Goal: Complete application form

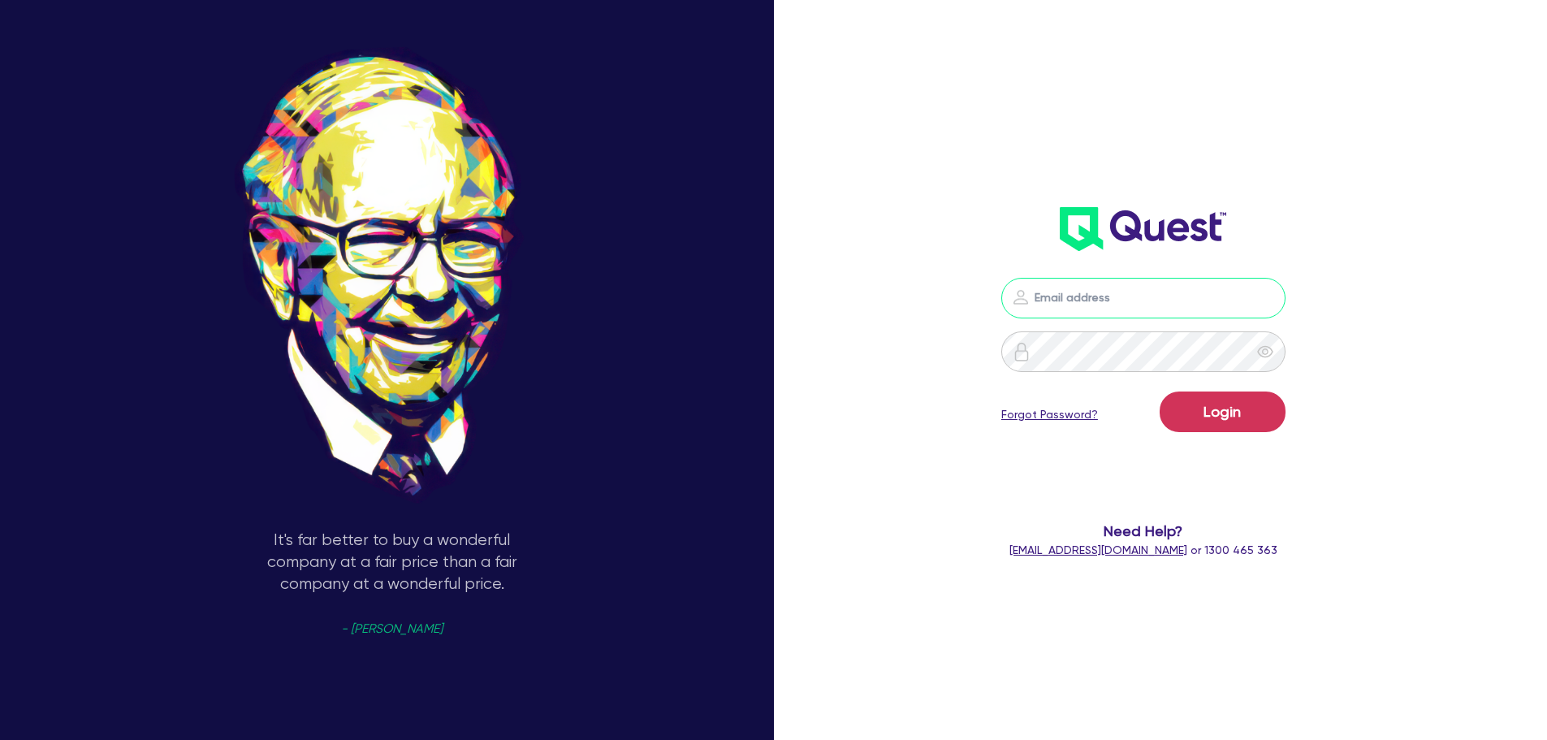
click at [1071, 289] on input "email" at bounding box center [1144, 298] width 284 height 41
type input "[EMAIL_ADDRESS][PERSON_NAME][DOMAIN_NAME]"
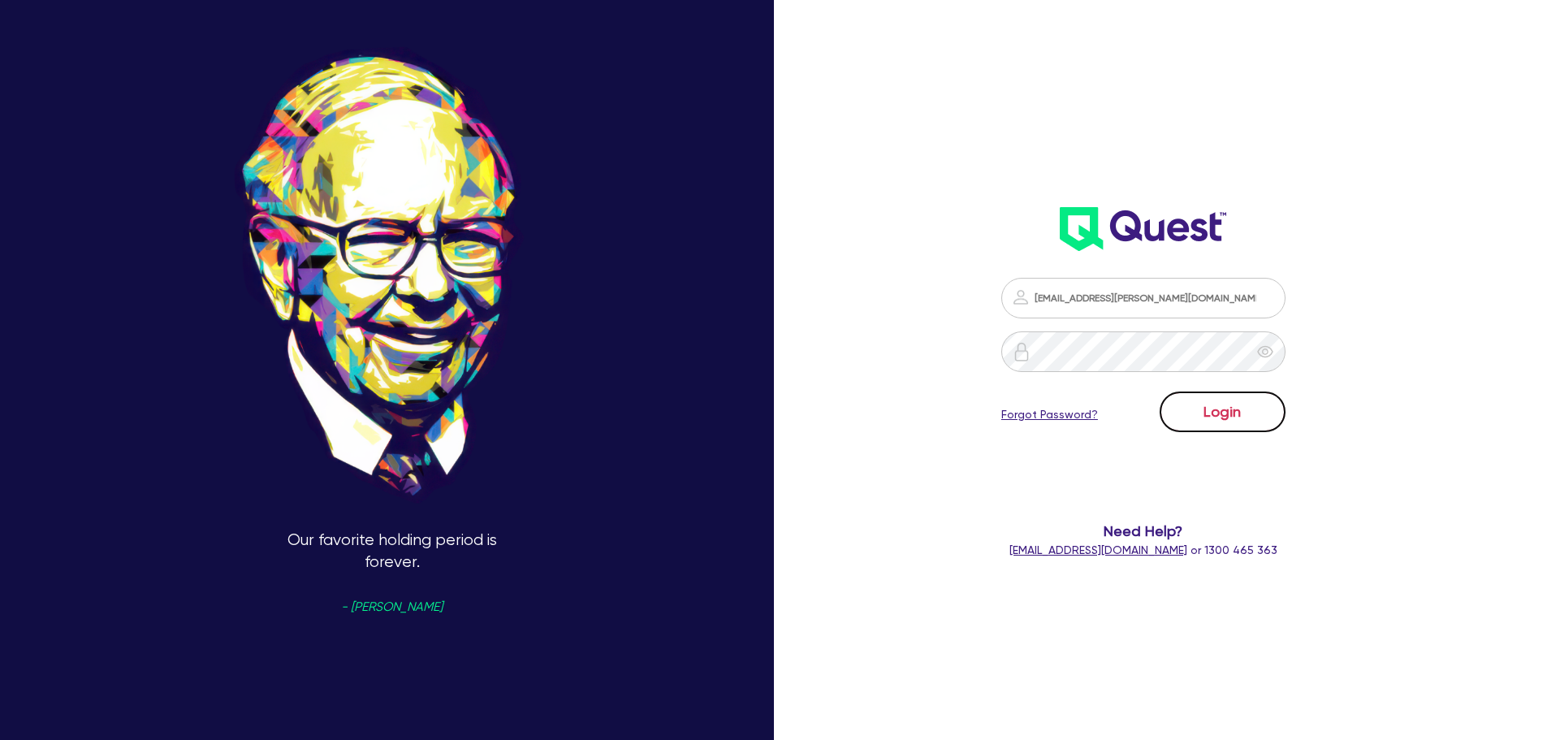
click at [1206, 420] on button "Login" at bounding box center [1223, 412] width 126 height 41
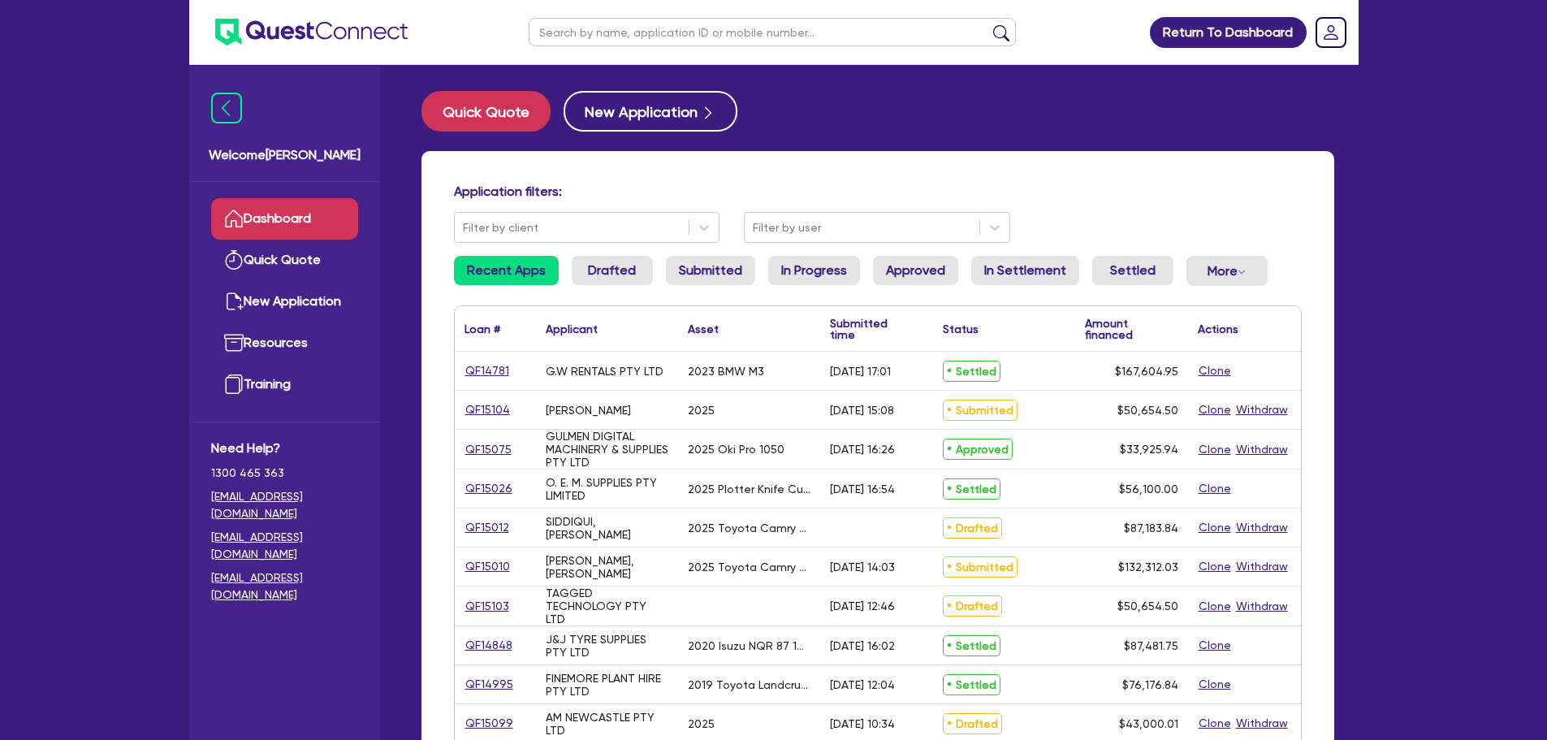
click at [674, 38] on input "text" at bounding box center [772, 32] width 487 height 28
type input "WOOD"
click at [989, 24] on button "submit" at bounding box center [1002, 35] width 26 height 23
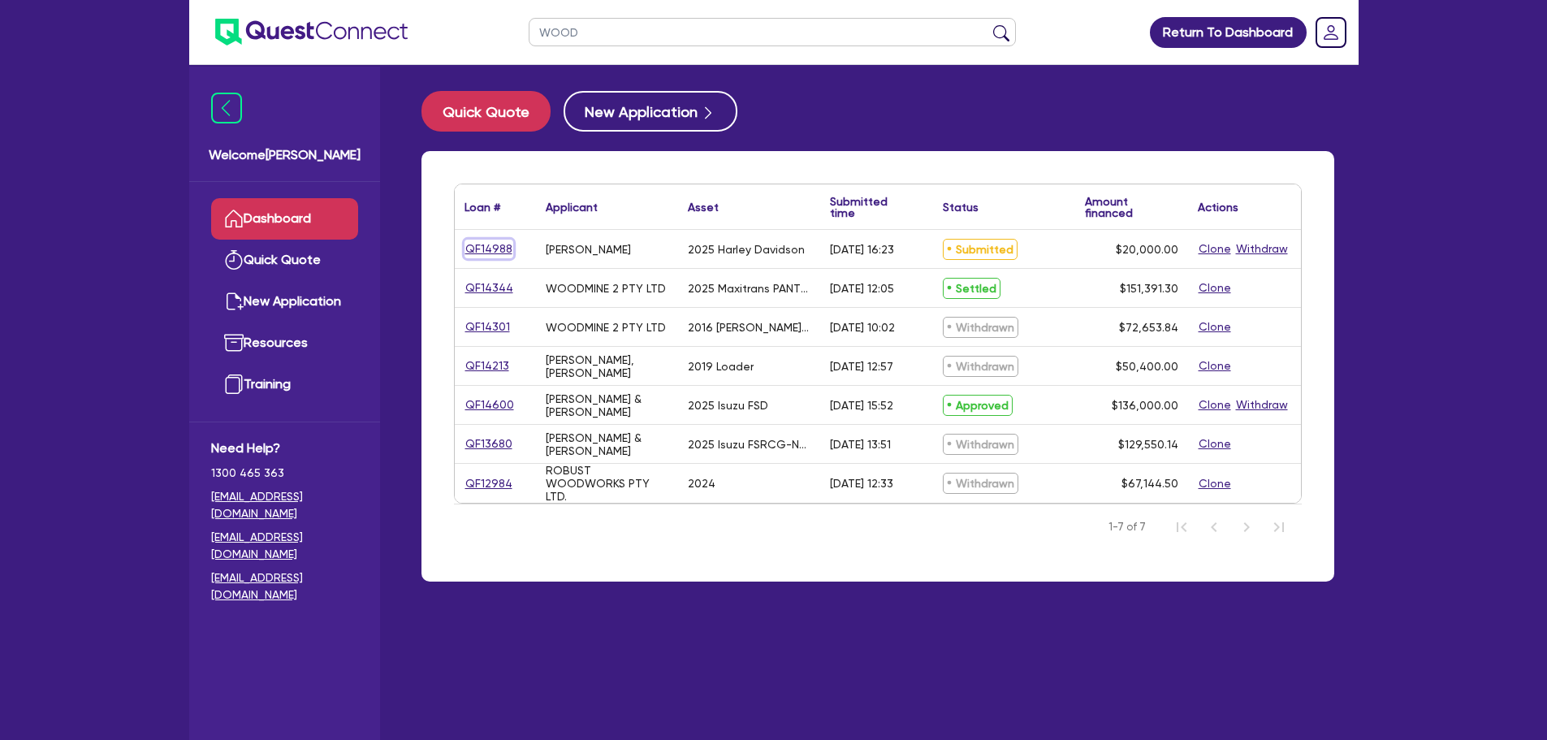
click at [496, 247] on link "QF14988" at bounding box center [489, 249] width 49 height 19
select select "CARS_AND_LIGHT_TRUCKS"
select select "PASSENGER_VEHICLES"
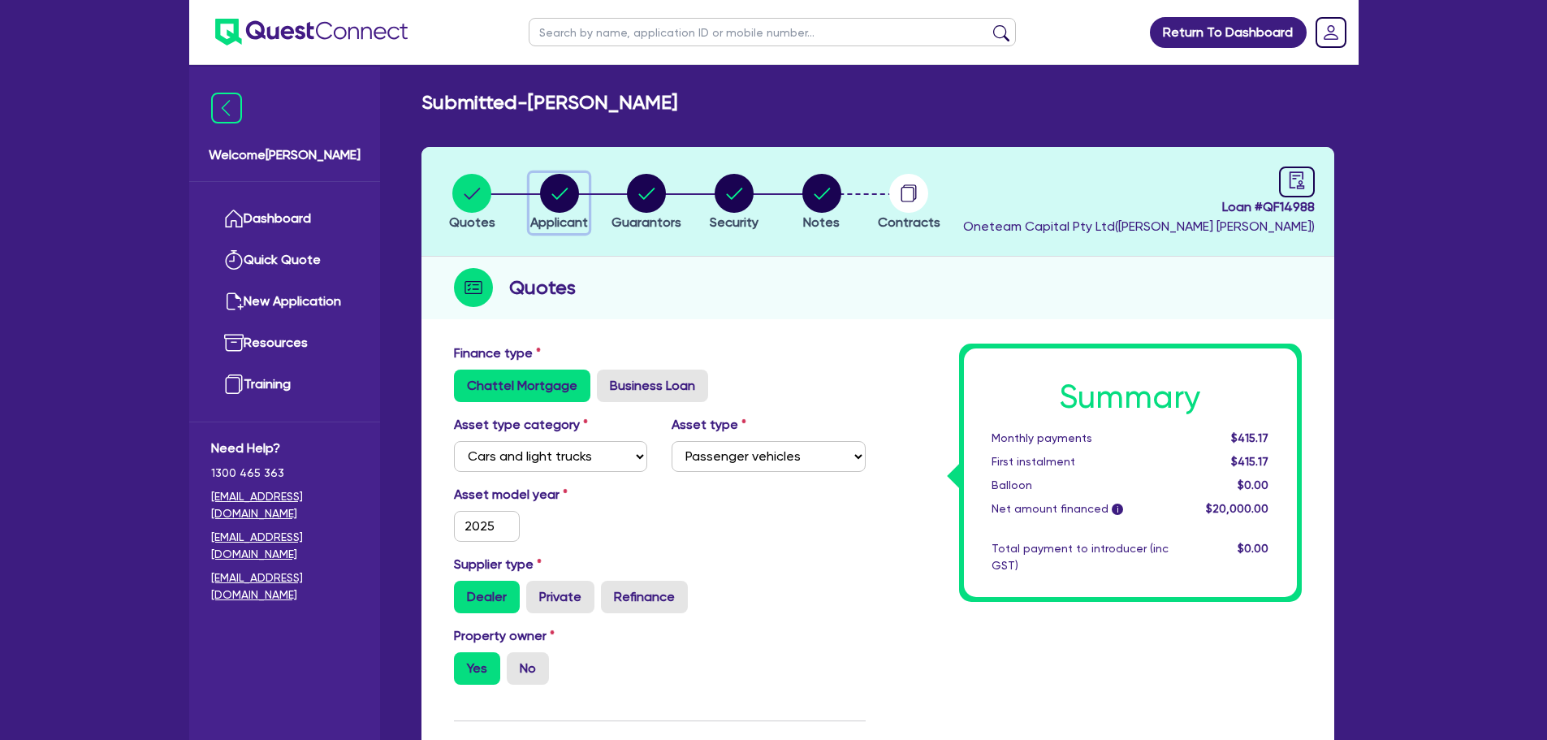
click at [554, 203] on circle "button" at bounding box center [559, 193] width 39 height 39
select select "SOLE_TRADER"
select select "HEALTH_BEAUTY"
select select "HAIR_BEAUTY_SALONS"
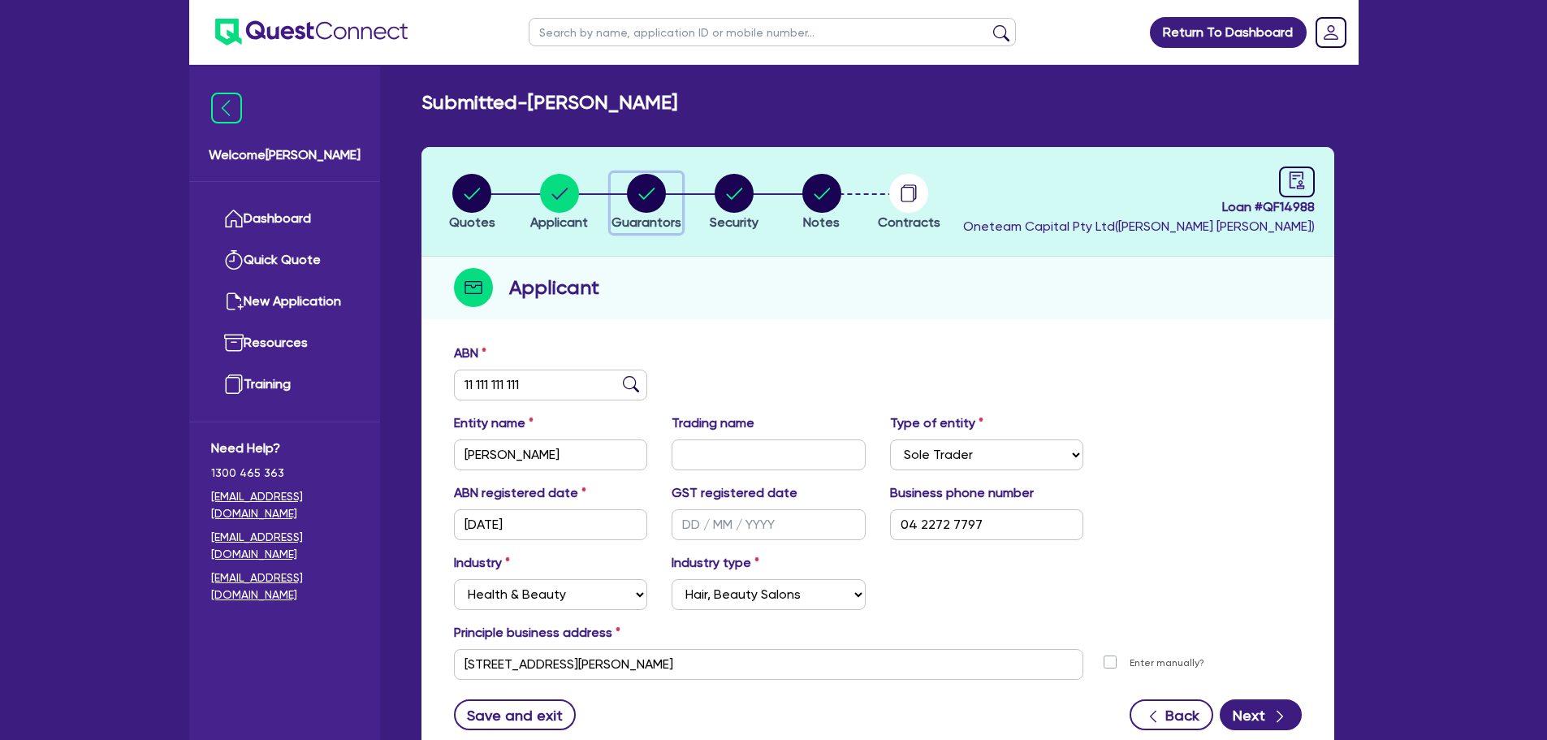
click at [655, 200] on circle "button" at bounding box center [646, 193] width 39 height 39
select select "MR"
select select "SA"
select select "SINGLE"
select select "PROPERTY"
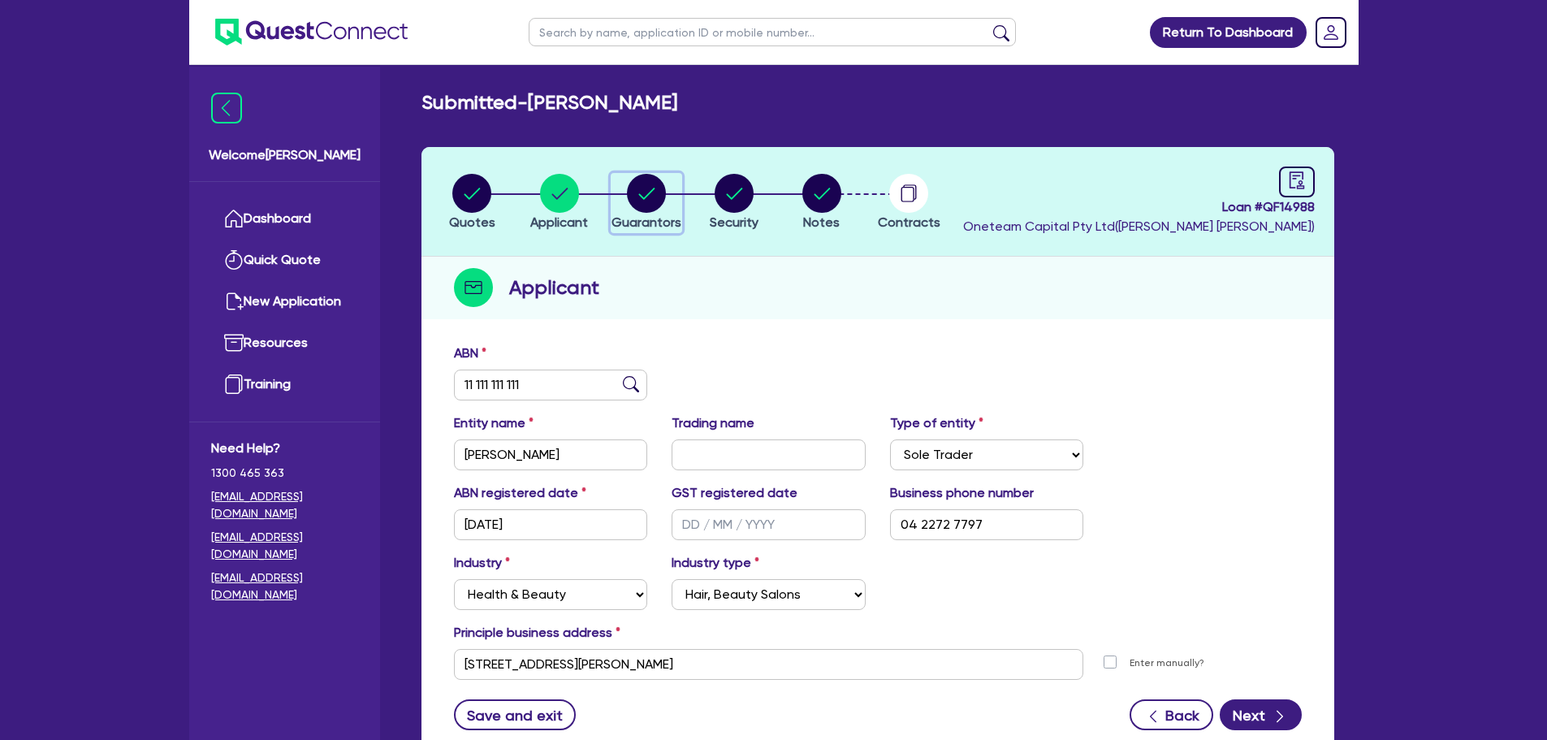
select select "HOUSEHOLD_PERSONAL"
select select "VEHICLE"
select select "CASH"
select select "MORTGAGE"
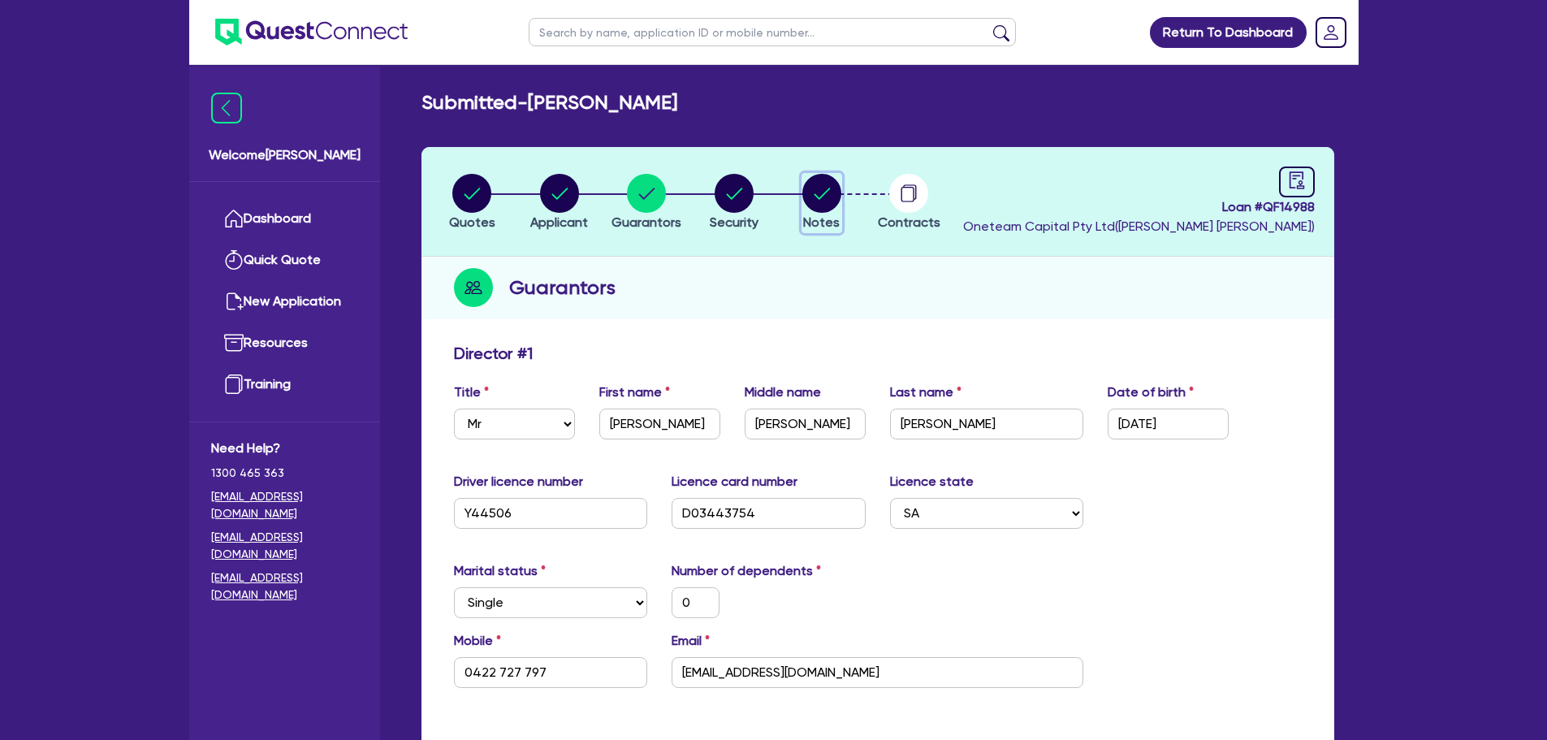
click at [833, 188] on circle "button" at bounding box center [822, 193] width 39 height 39
select select "Other"
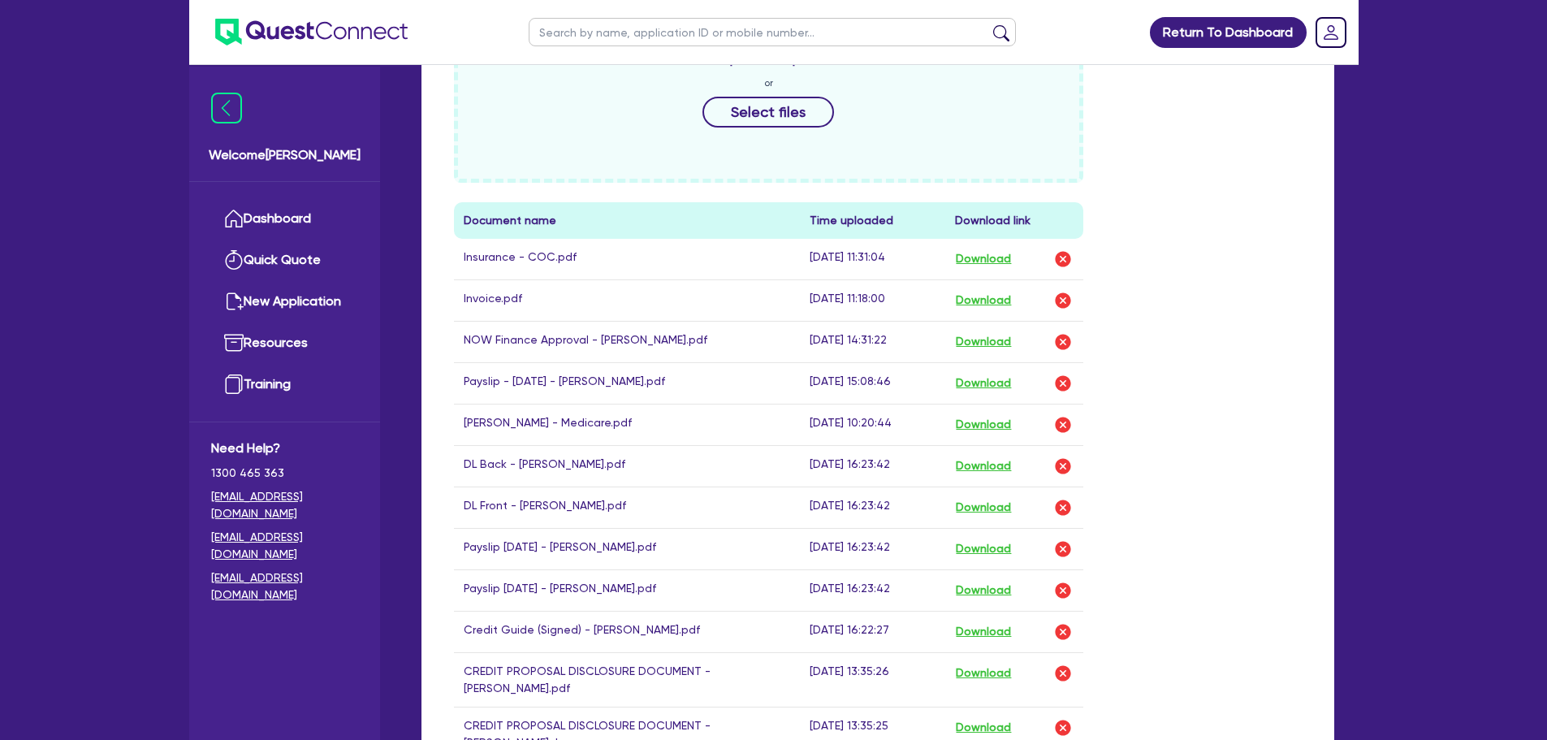
scroll to position [812, 0]
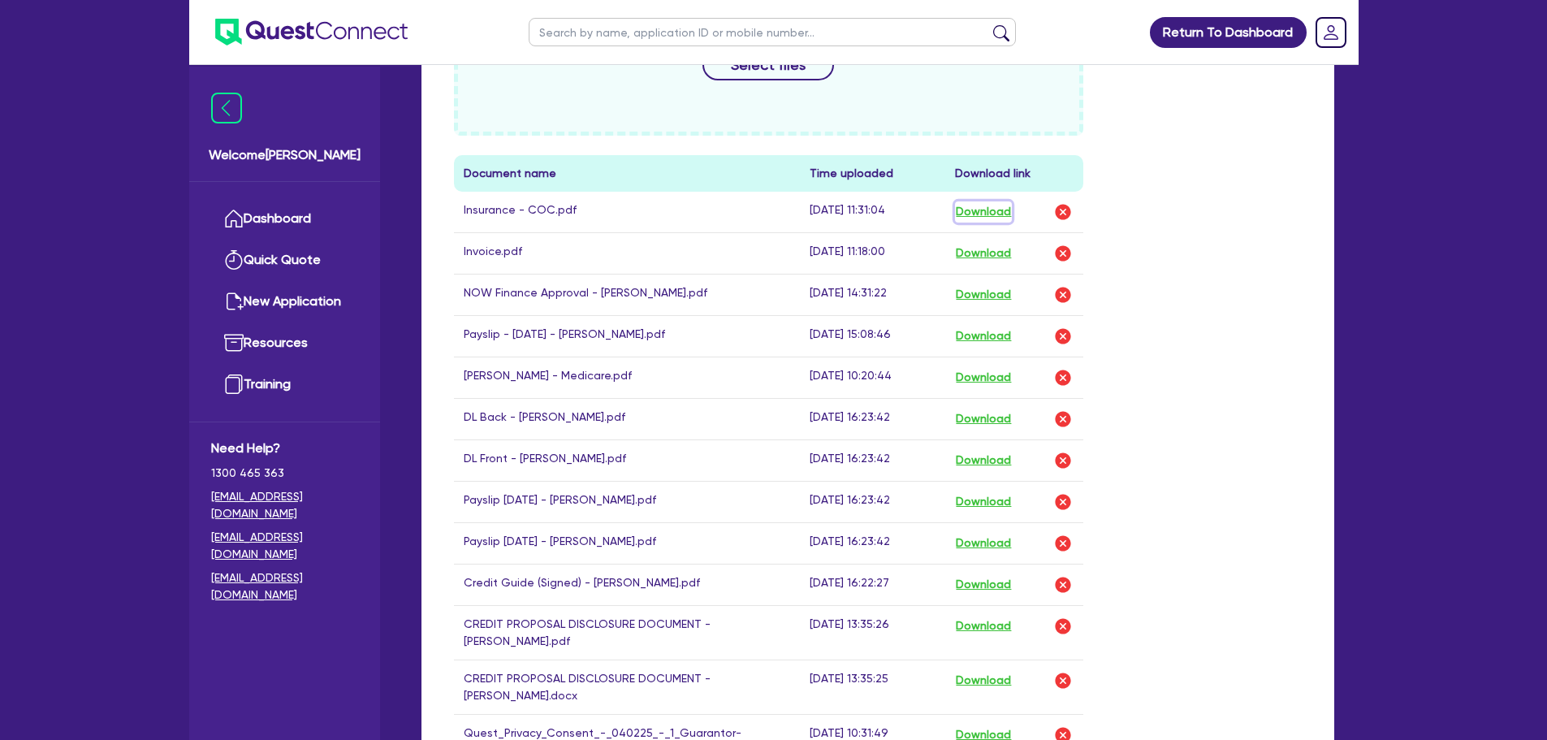
click at [1002, 213] on button "Download" at bounding box center [983, 211] width 57 height 21
